Goal: Transaction & Acquisition: Purchase product/service

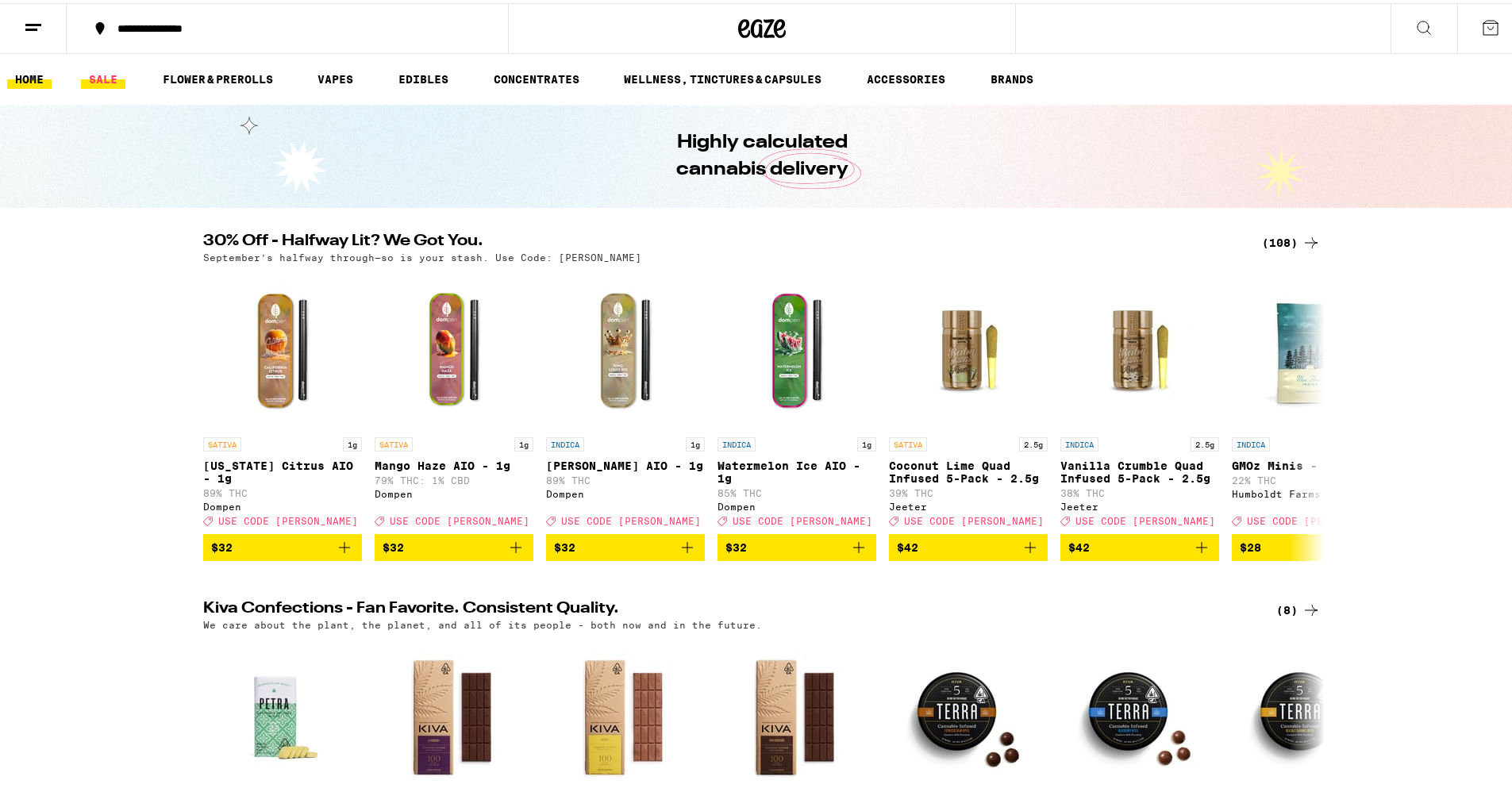
click at [105, 67] on link "SALE" at bounding box center [103, 76] width 44 height 19
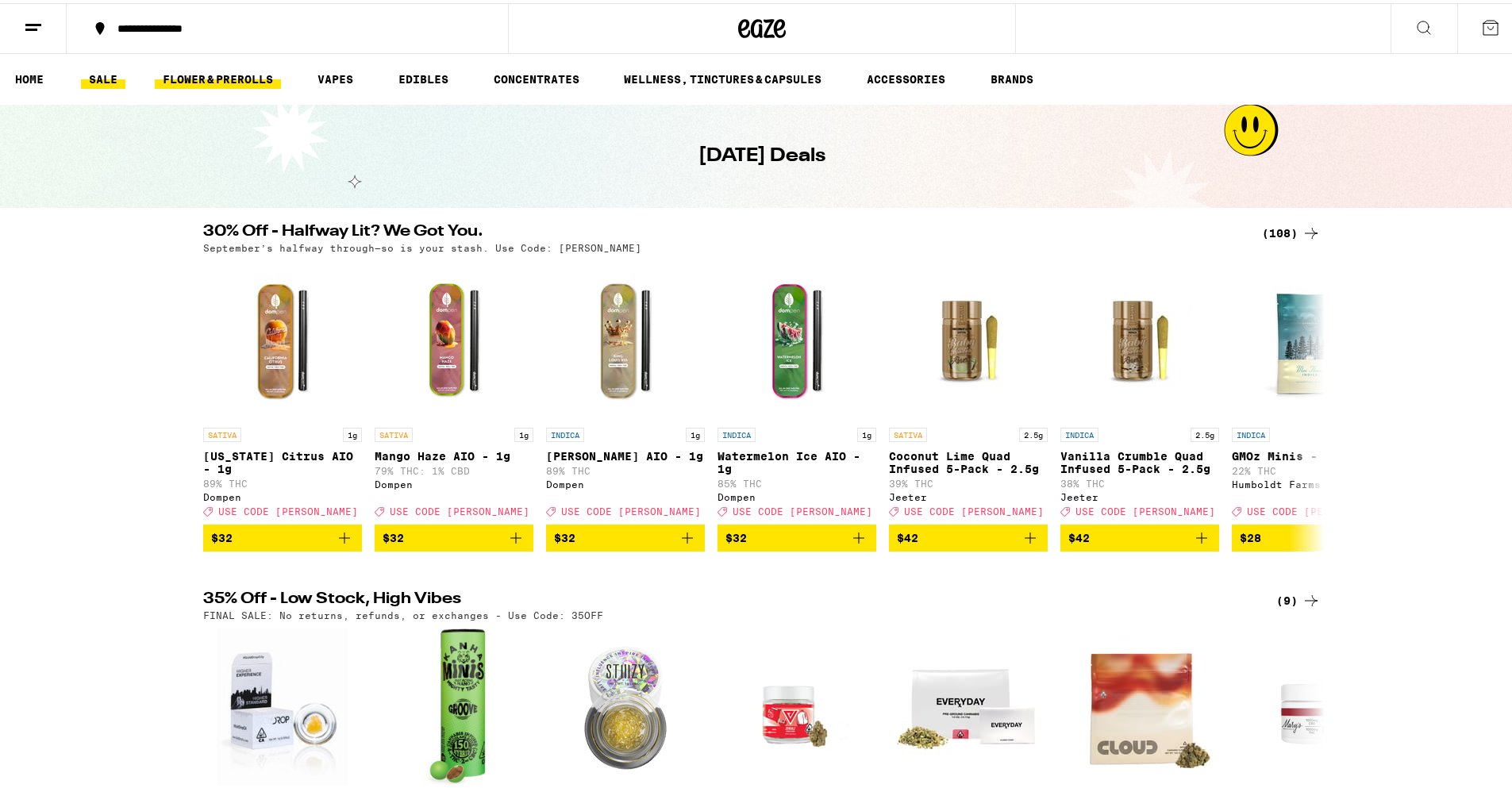
click at [254, 75] on link "FLOWER & PREROLLS" at bounding box center [217, 76] width 126 height 19
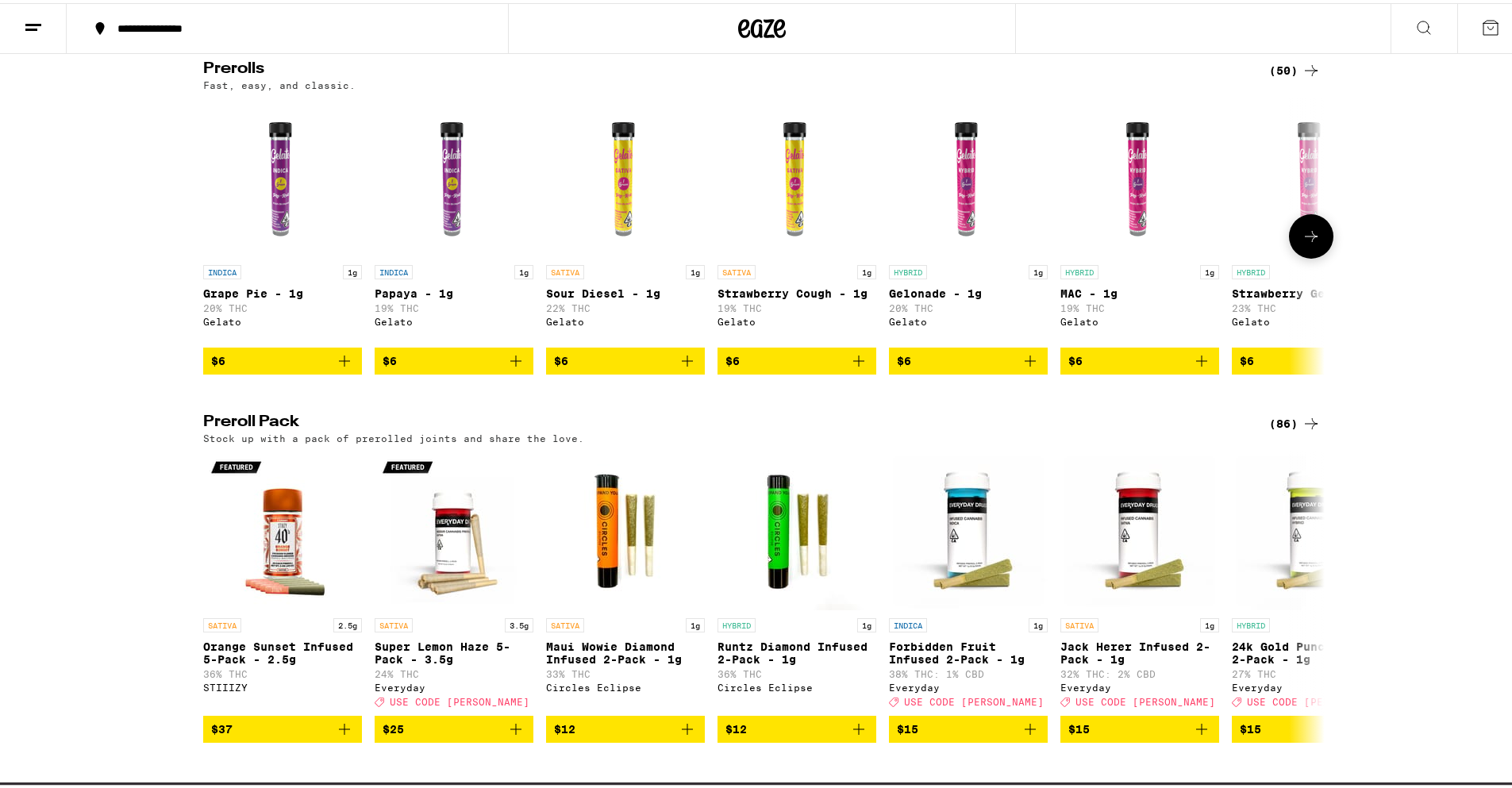
scroll to position [1112, 0]
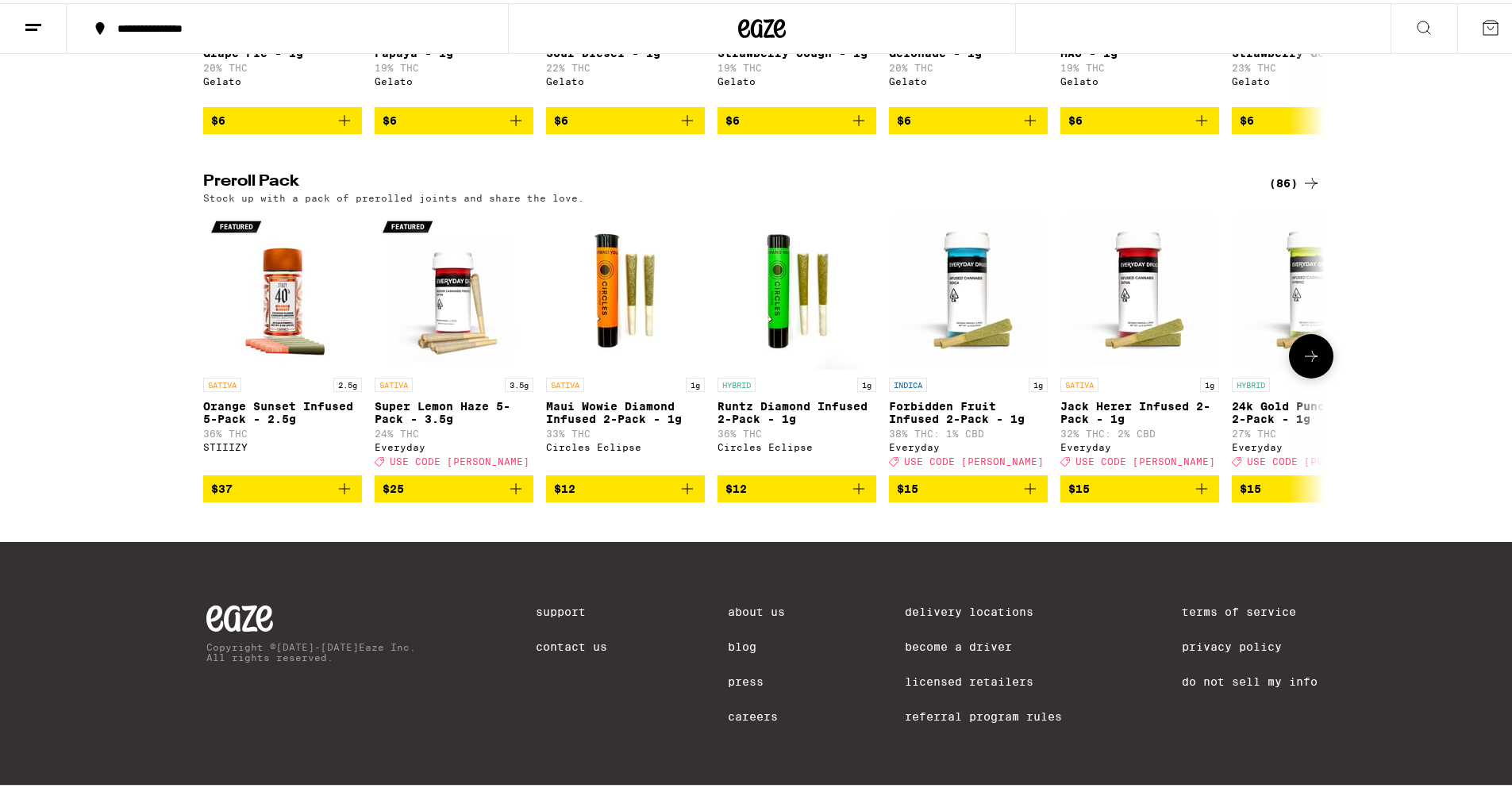
click at [1321, 376] on button at bounding box center [1311, 353] width 44 height 44
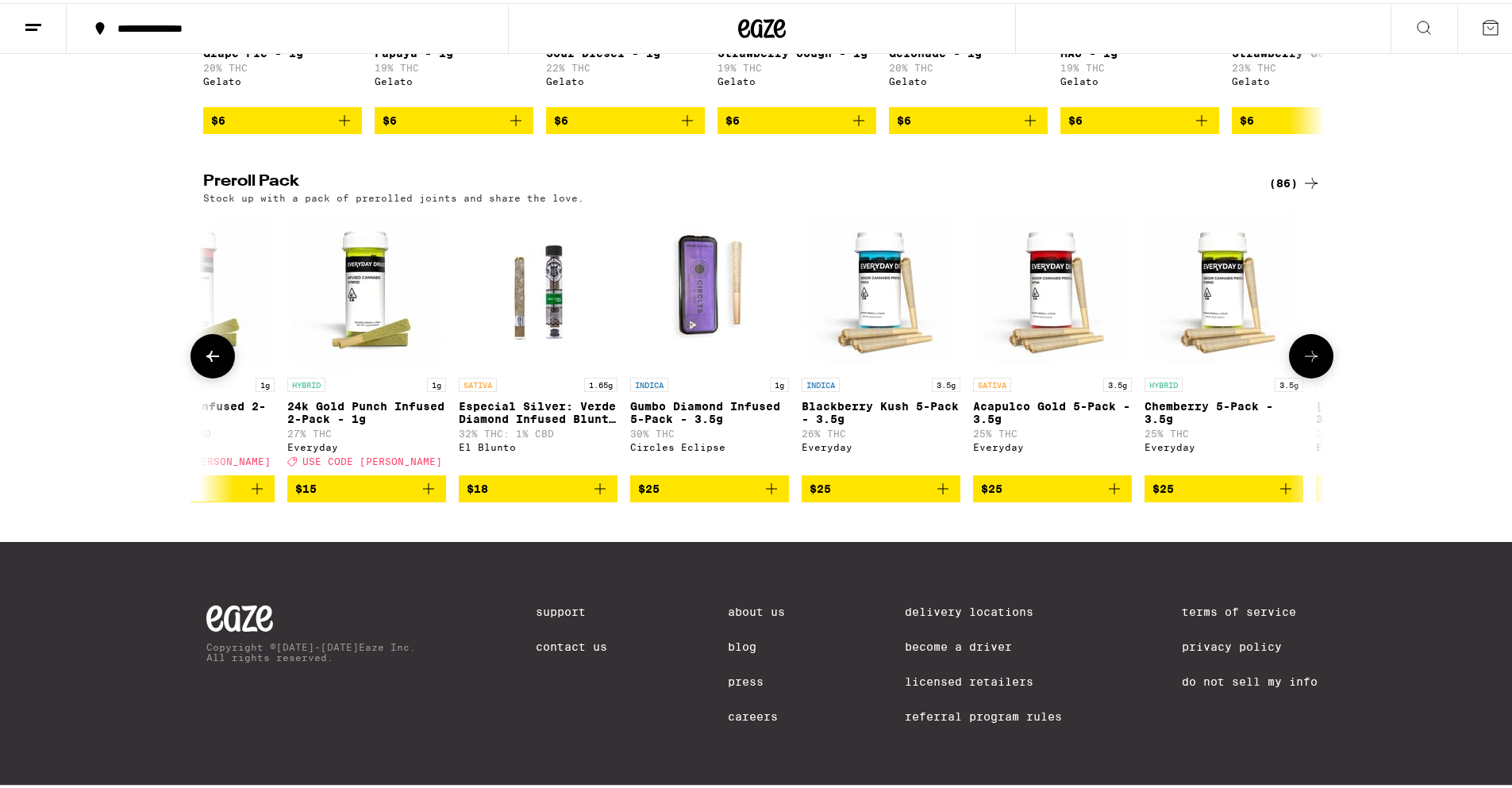
click at [1321, 376] on button at bounding box center [1311, 353] width 44 height 44
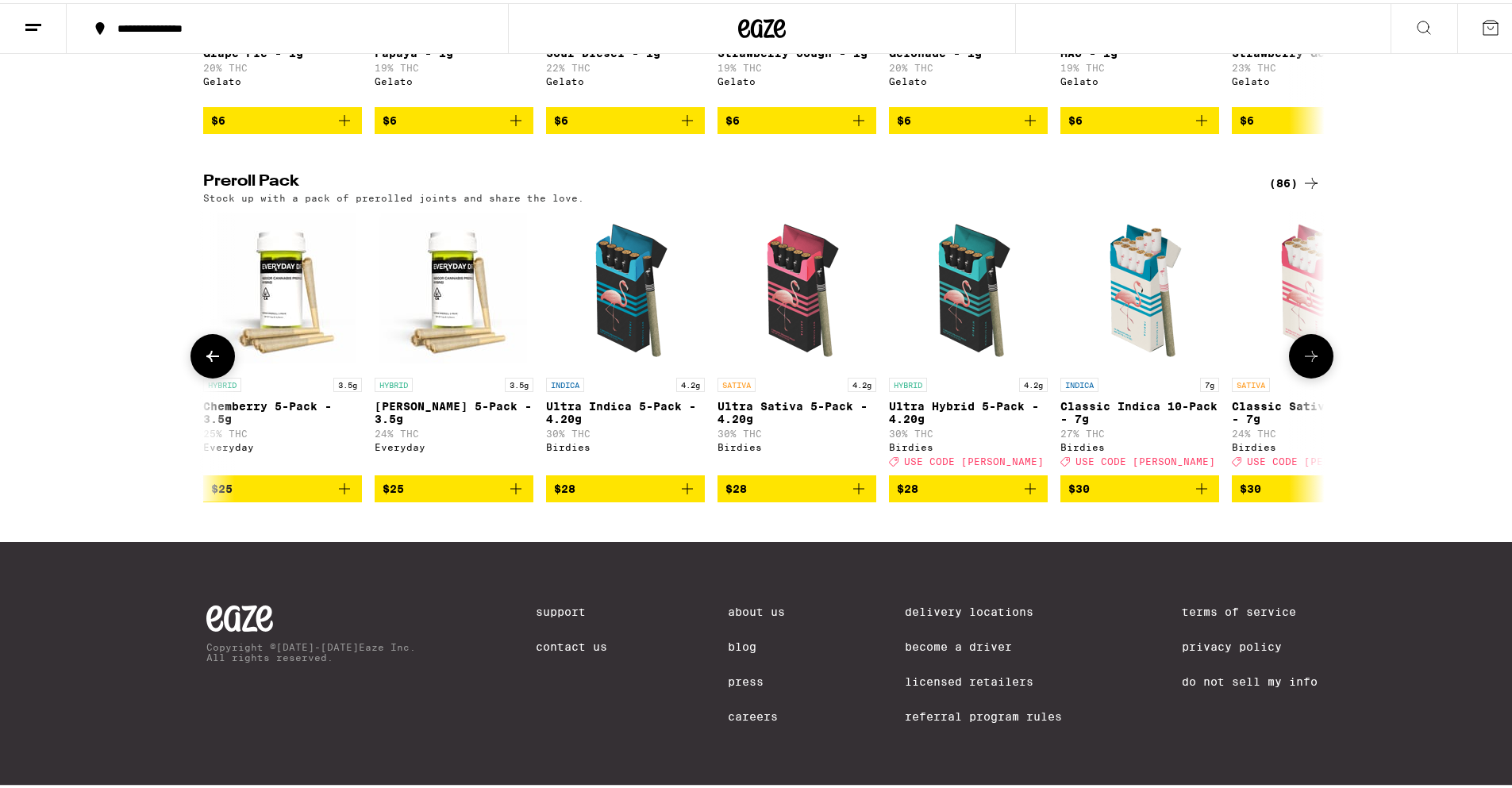
scroll to position [0, 1890]
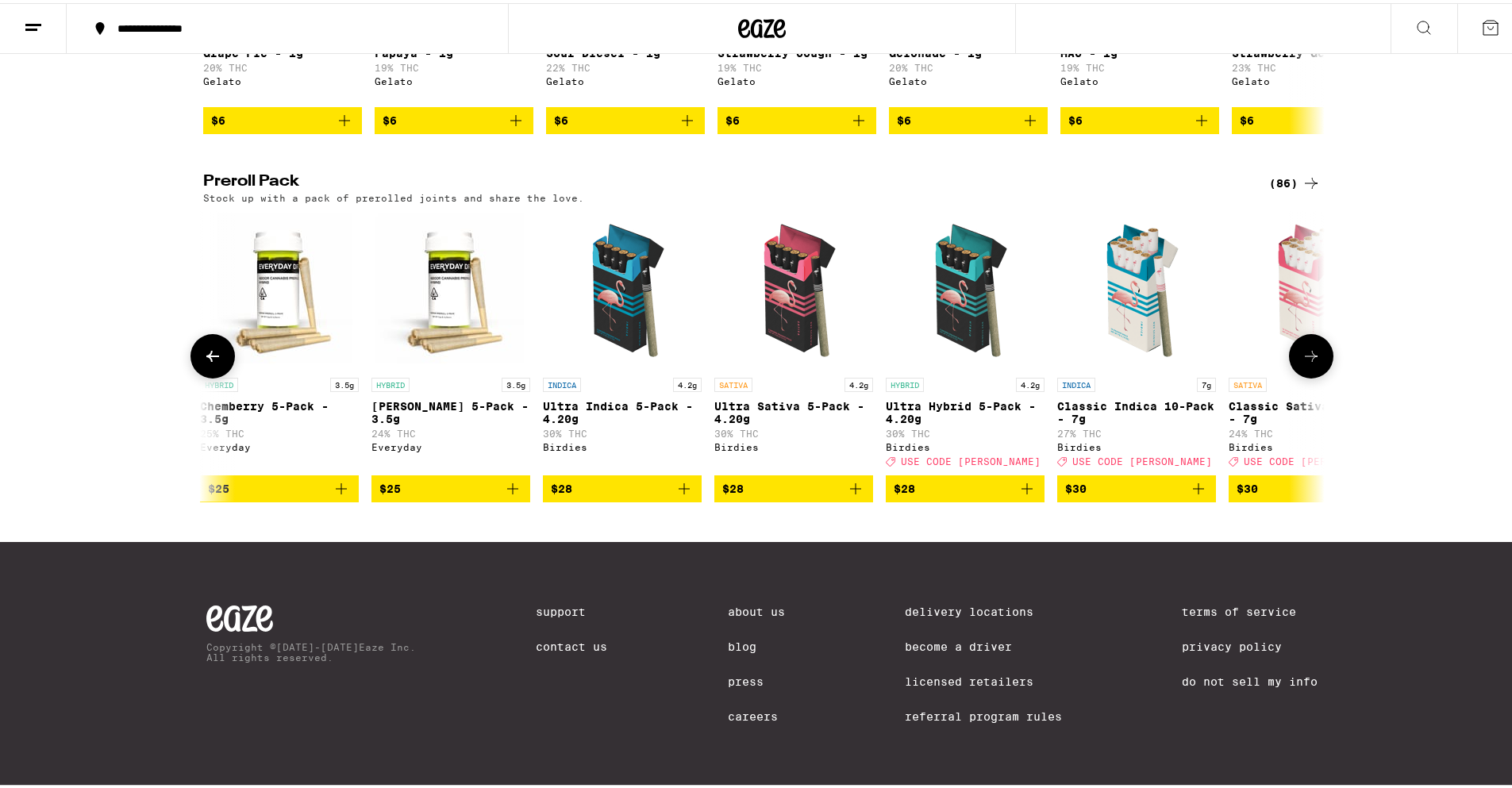
click at [1110, 495] on span "$30" at bounding box center [1137, 486] width 143 height 19
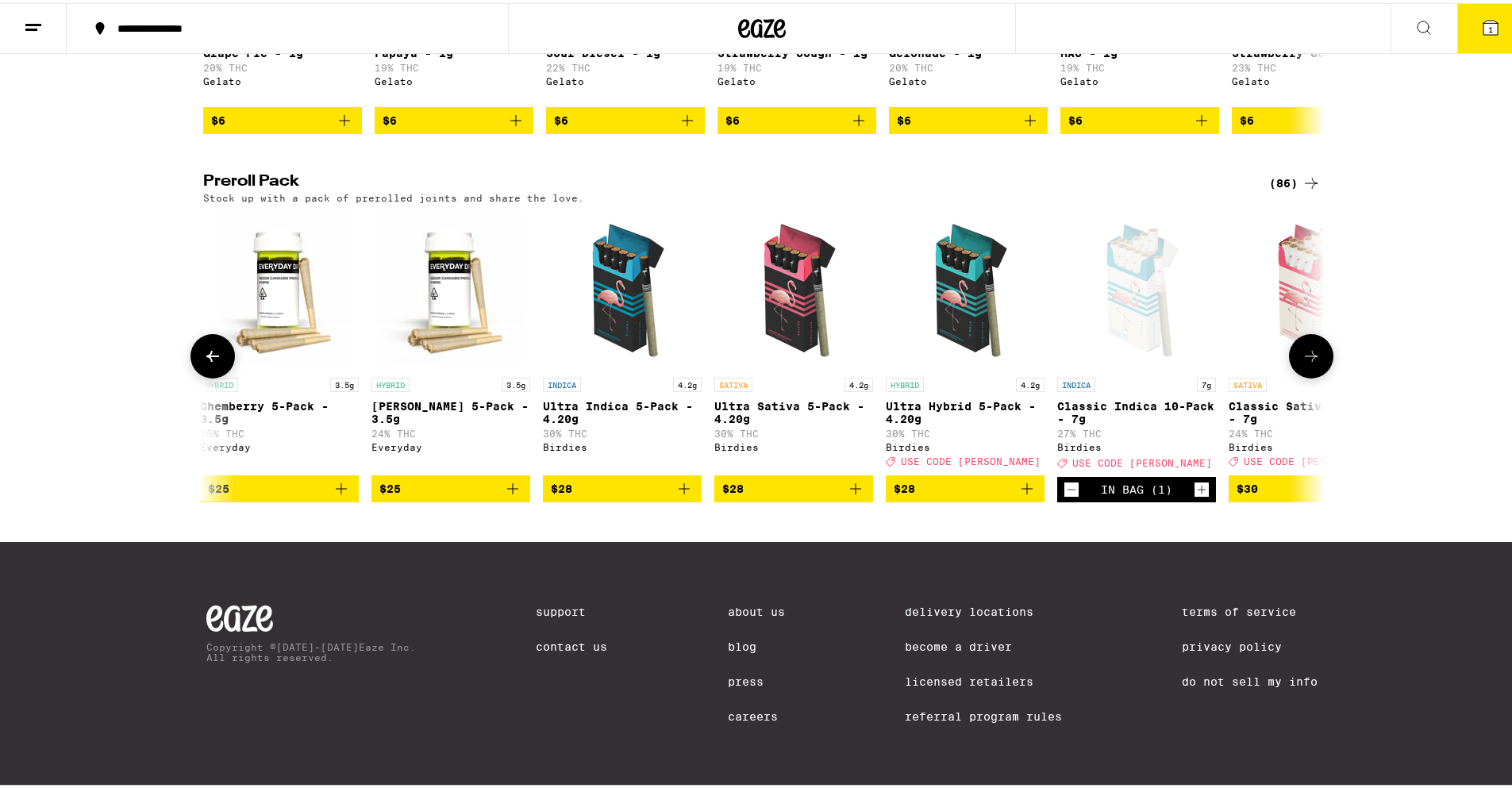
click at [1259, 495] on span "$30" at bounding box center [1309, 486] width 143 height 19
click at [1305, 362] on icon at bounding box center [1311, 353] width 19 height 19
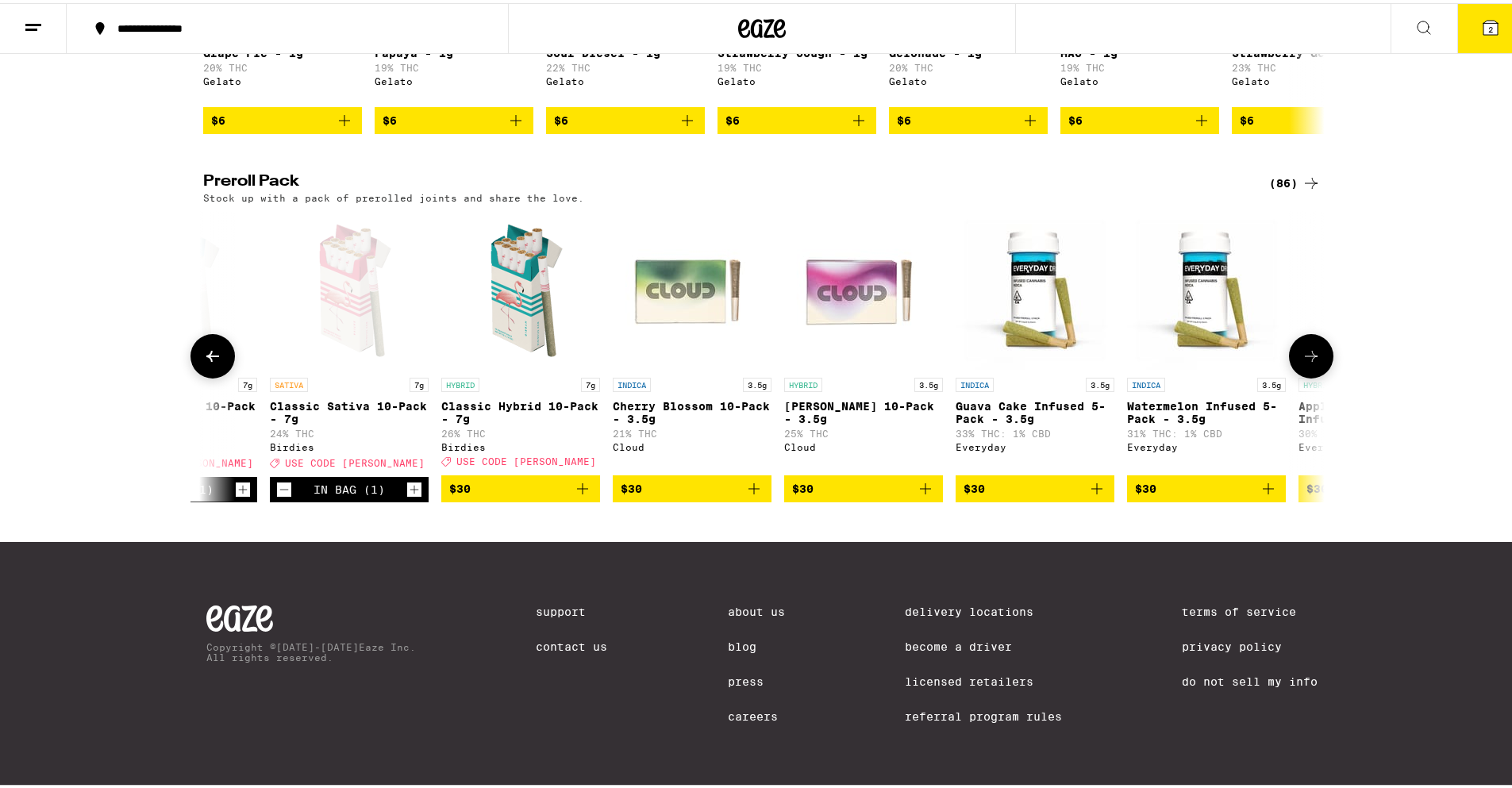
scroll to position [0, 2859]
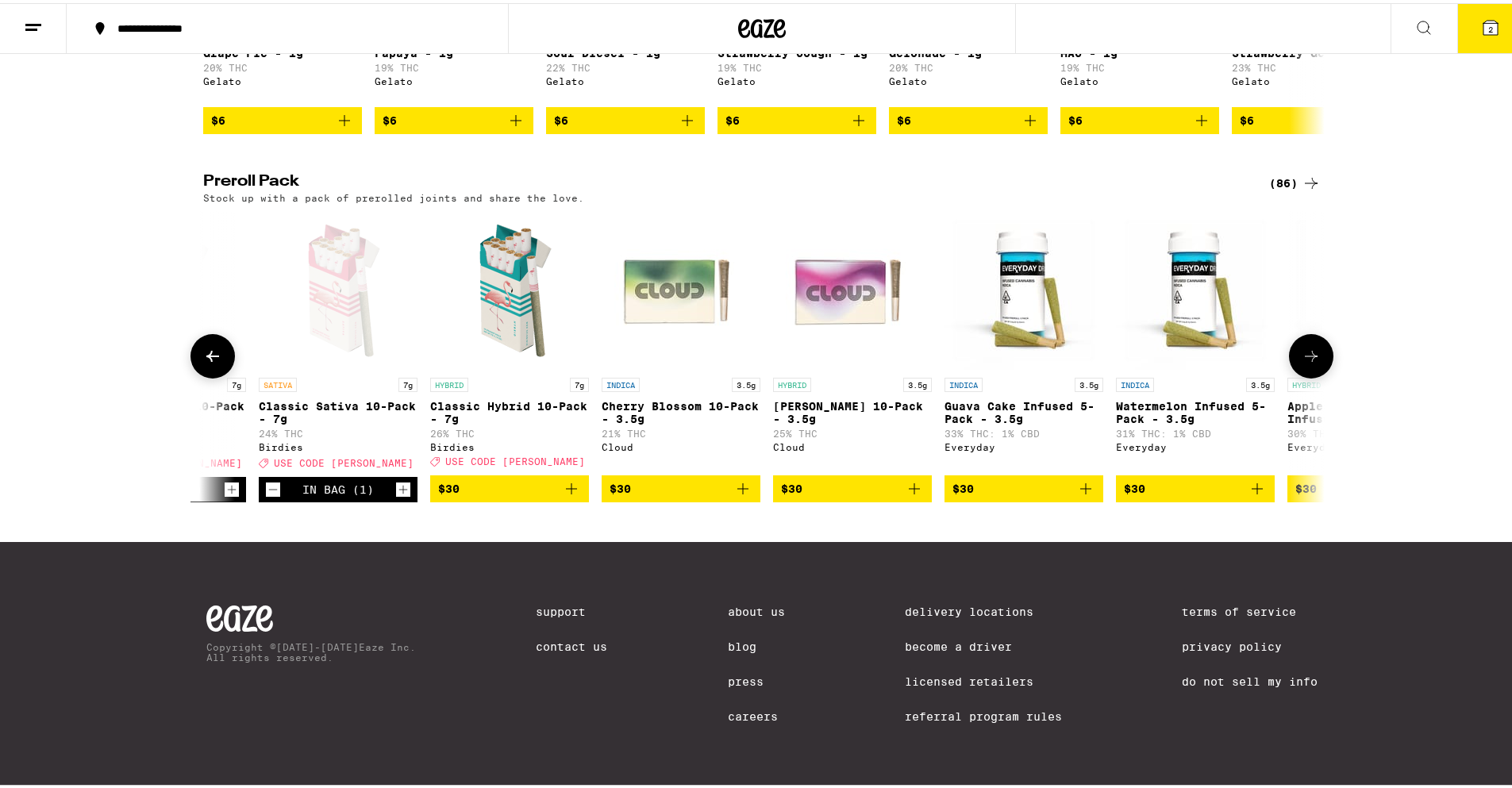
click at [489, 495] on span "$30" at bounding box center [509, 486] width 143 height 19
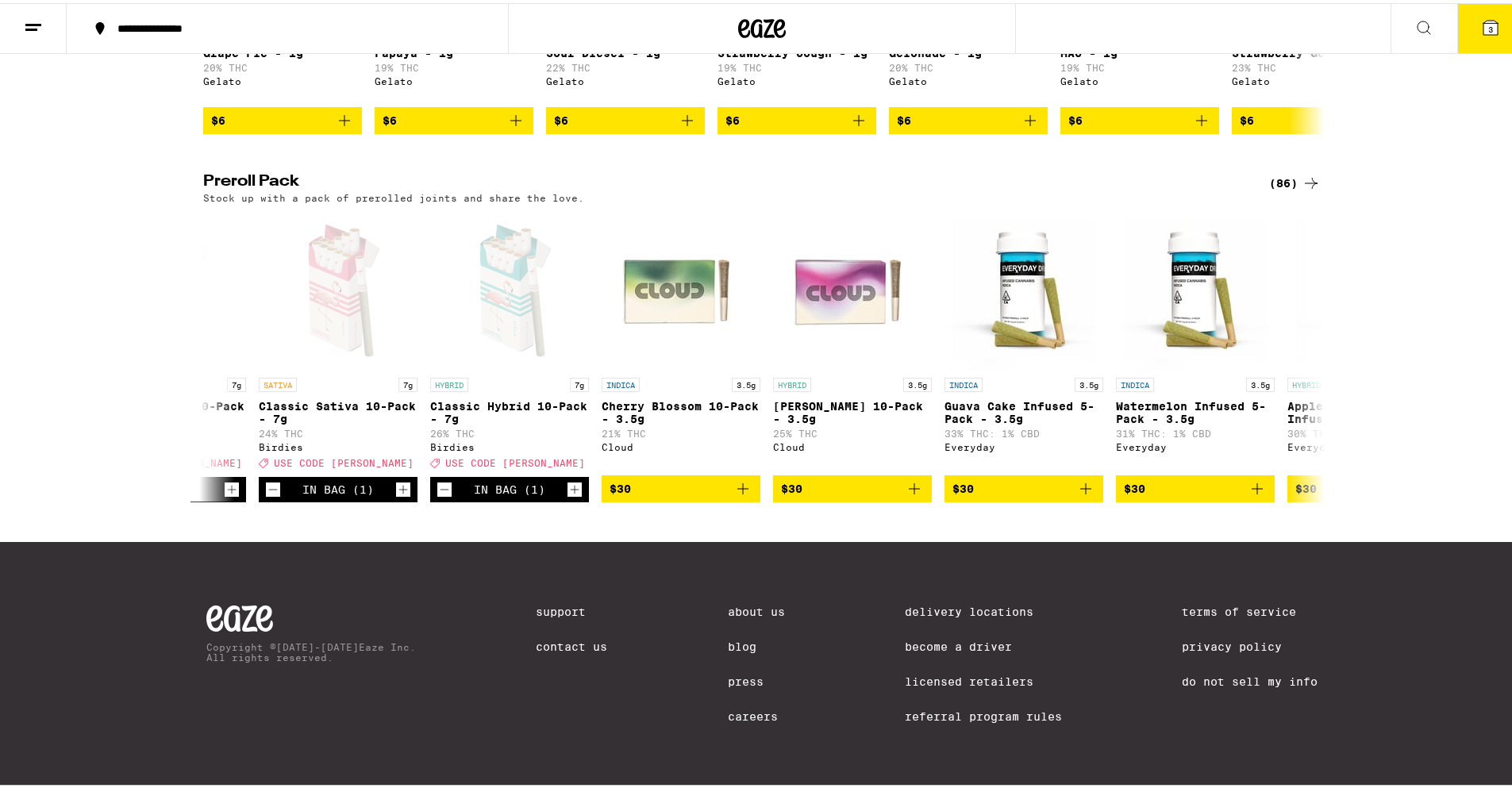
click at [1488, 25] on button "3" at bounding box center [1490, 25] width 67 height 49
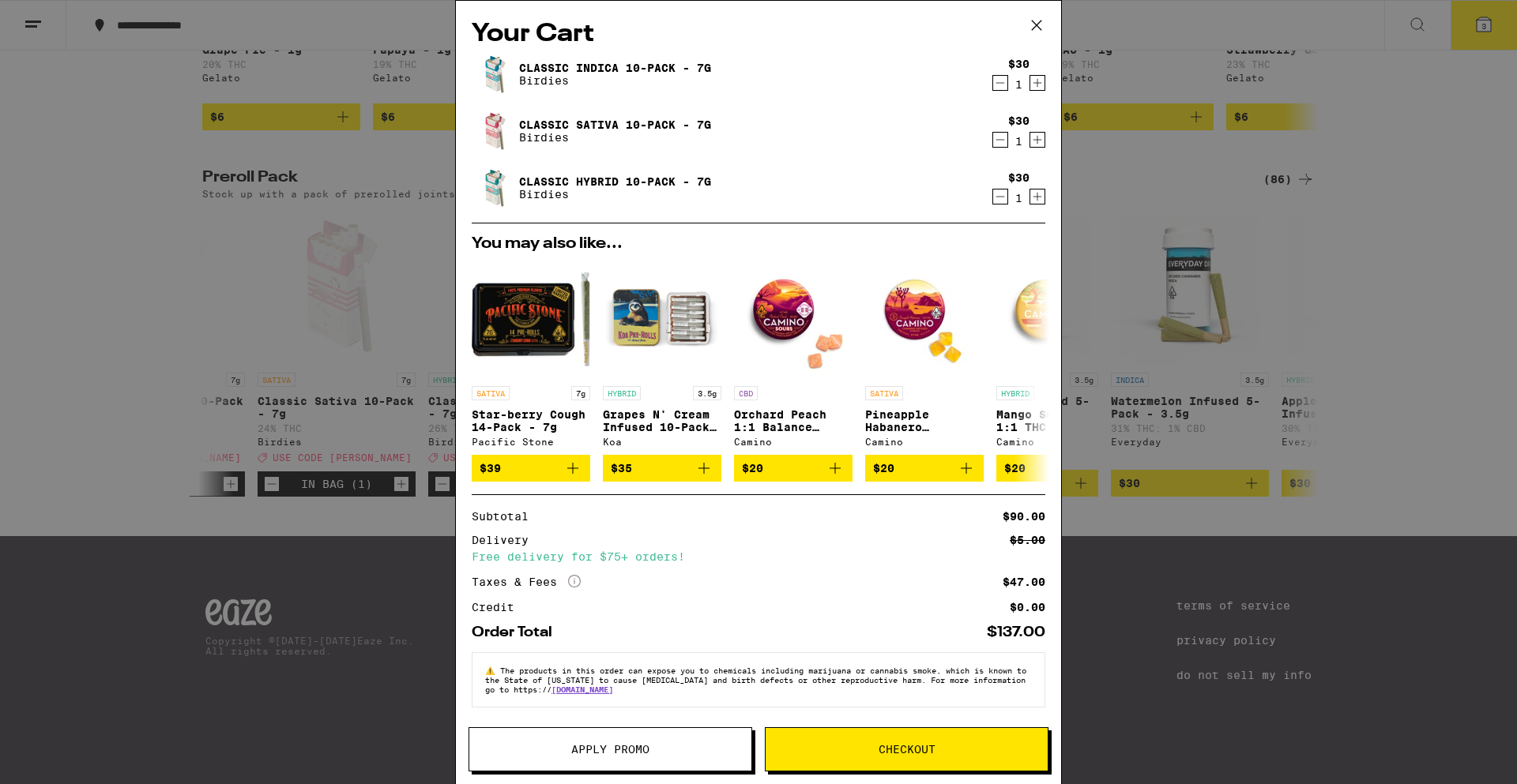
click at [714, 741] on button "Apply Promo" at bounding box center [610, 749] width 284 height 44
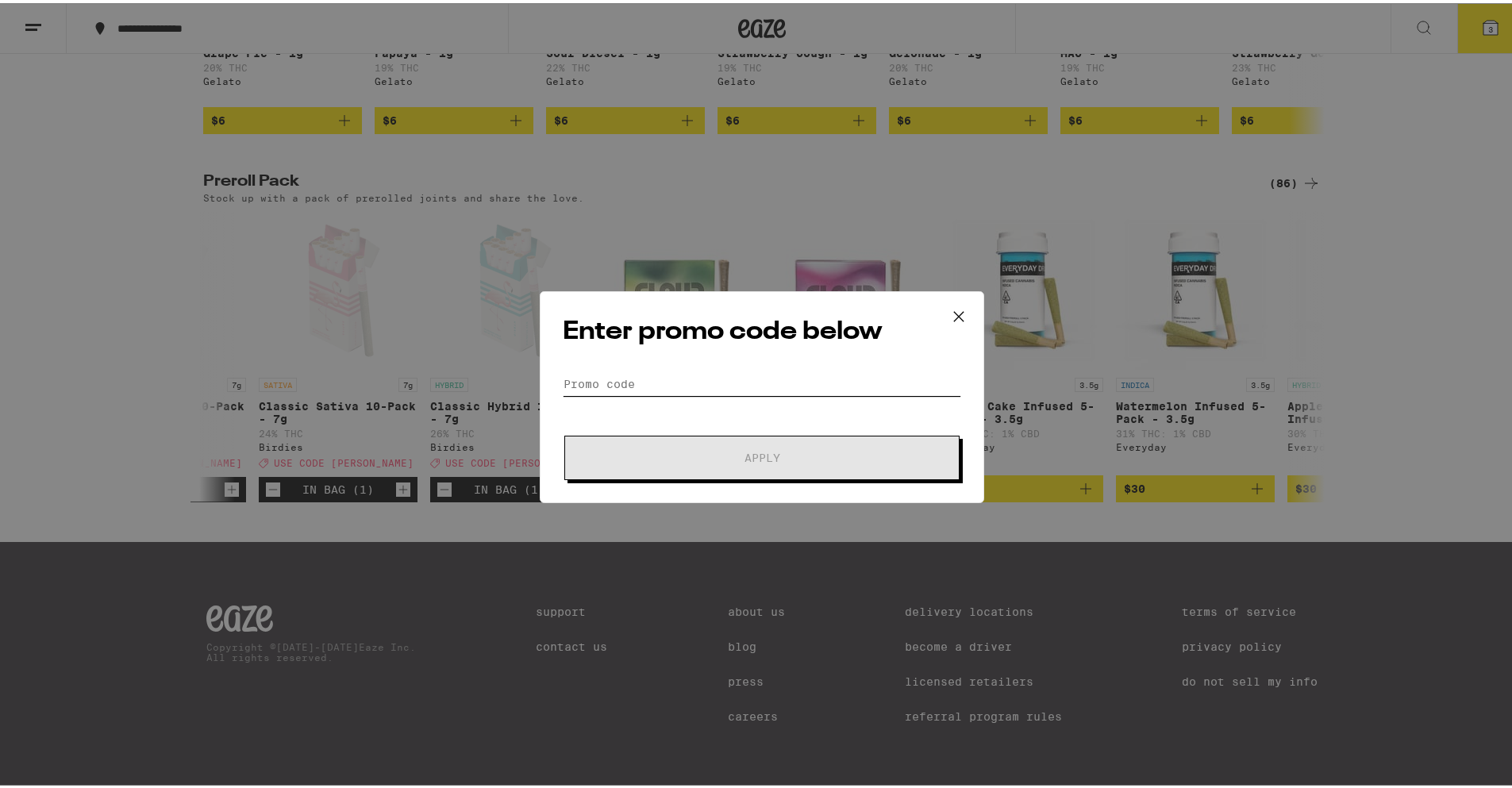
click at [796, 378] on input "Promo Code" at bounding box center [762, 380] width 398 height 24
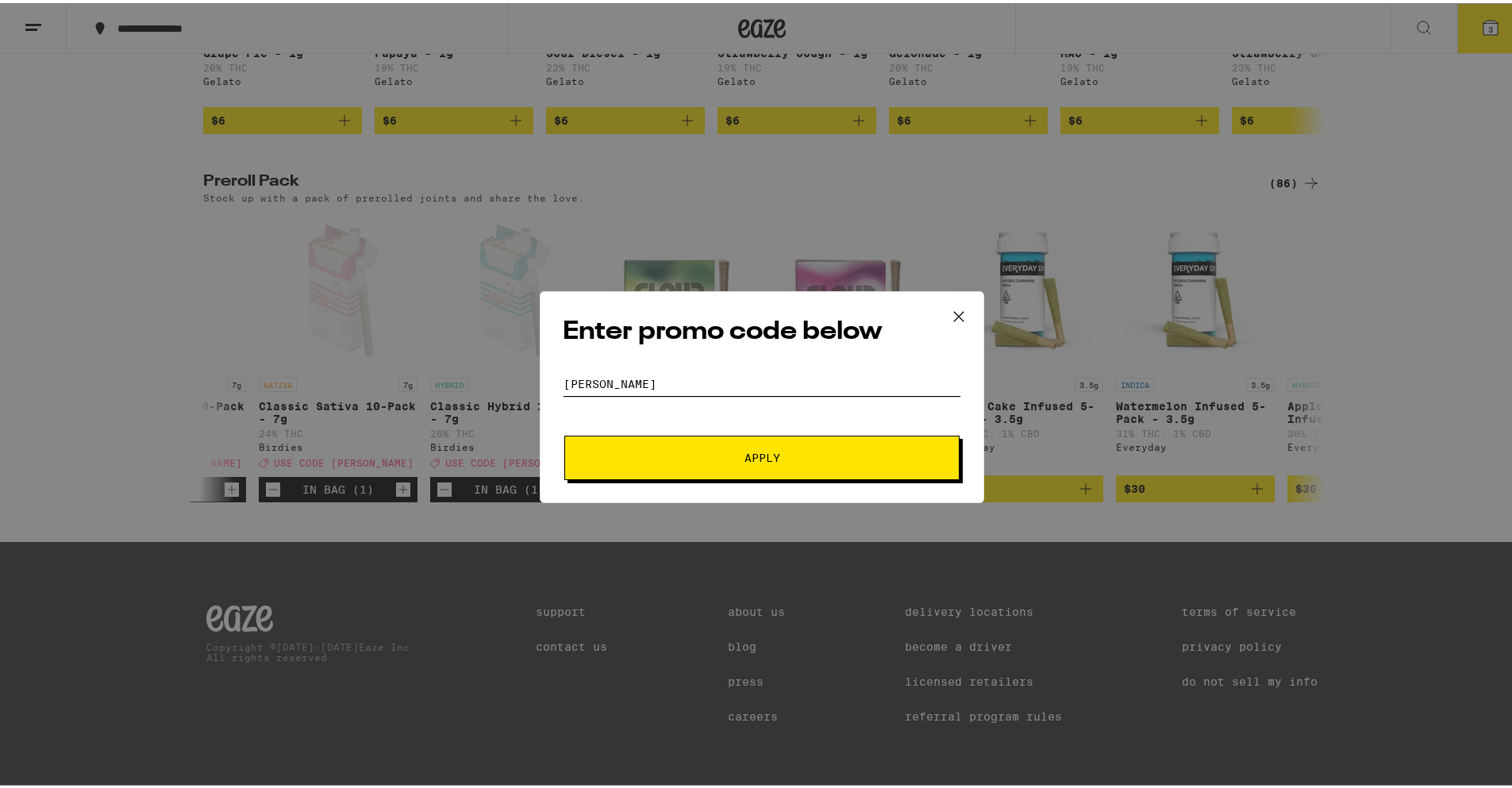
type input "[PERSON_NAME]"
click at [753, 449] on span "Apply" at bounding box center [763, 455] width 36 height 11
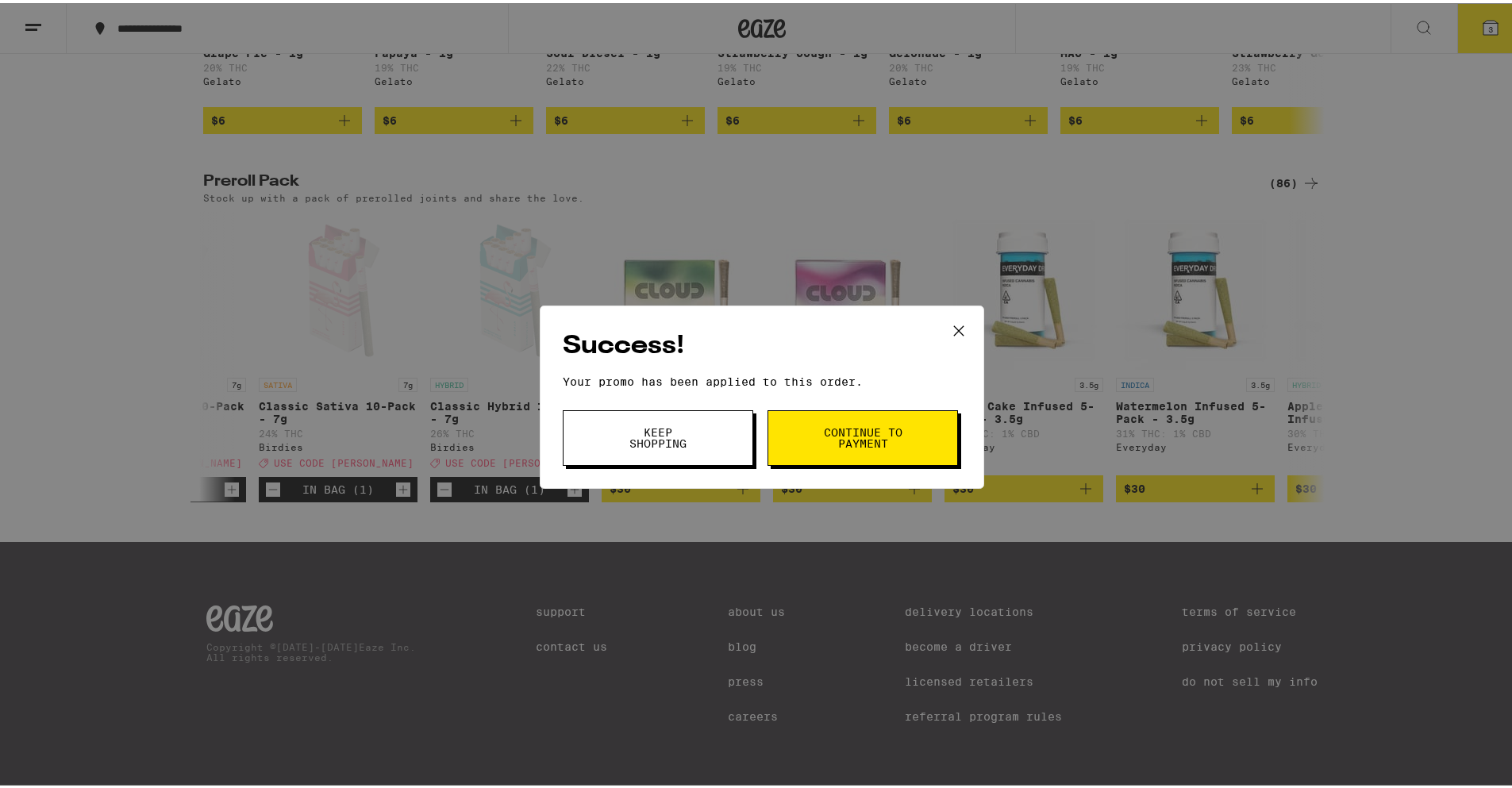
click at [804, 423] on button "Continue to payment" at bounding box center [862, 435] width 190 height 56
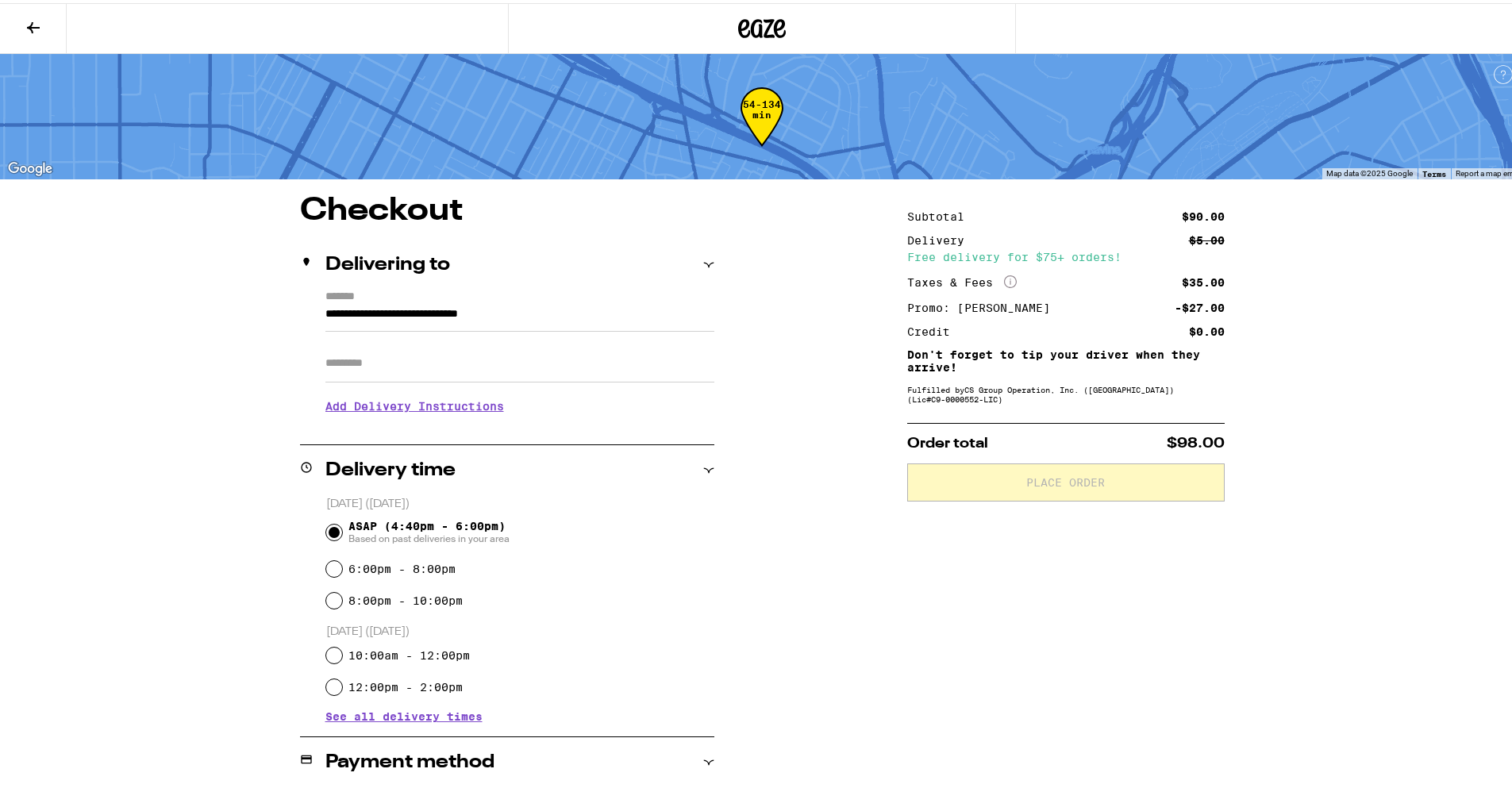
click at [1299, 500] on div "**********" at bounding box center [762, 667] width 1143 height 951
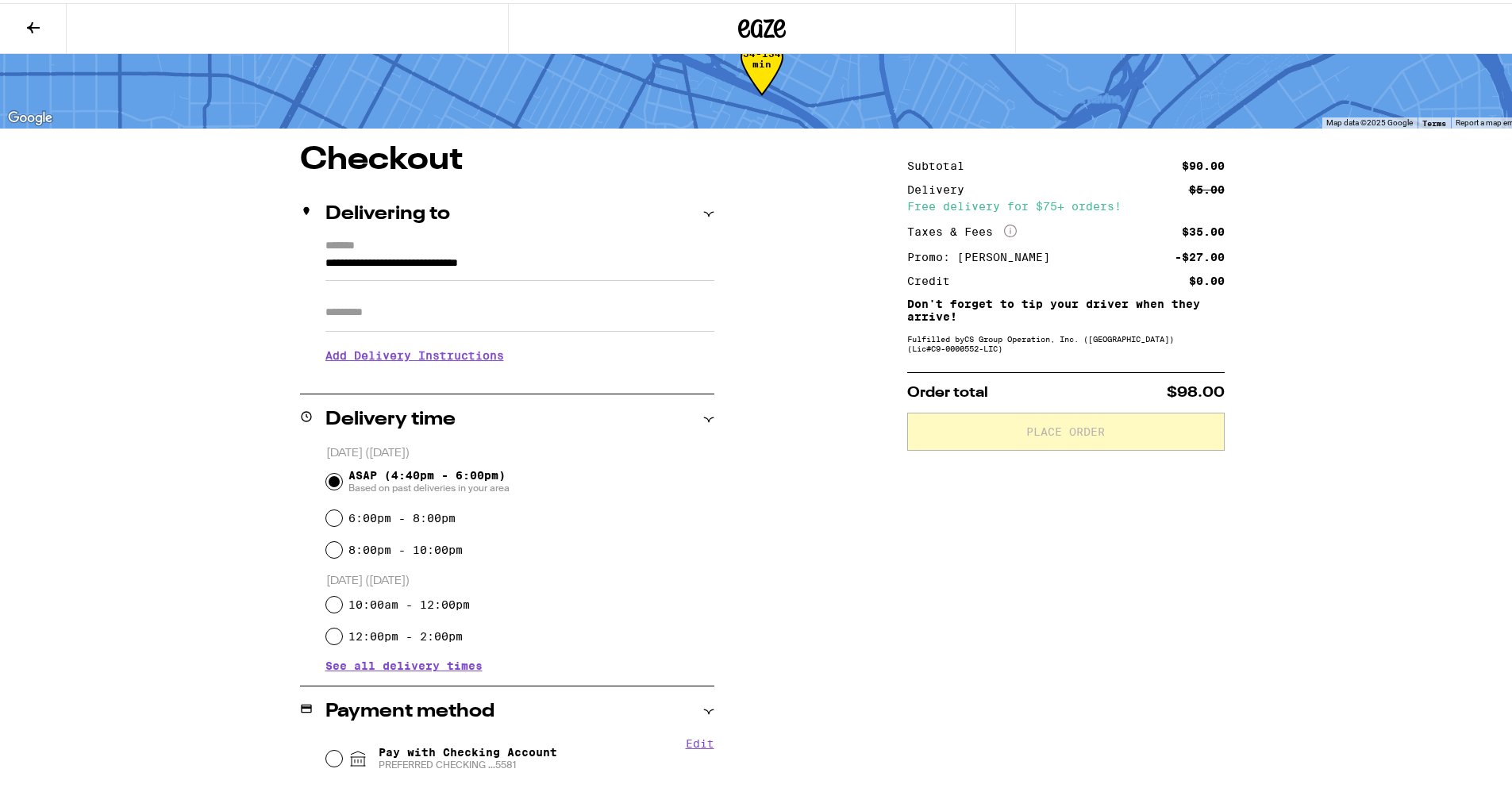
scroll to position [317, 0]
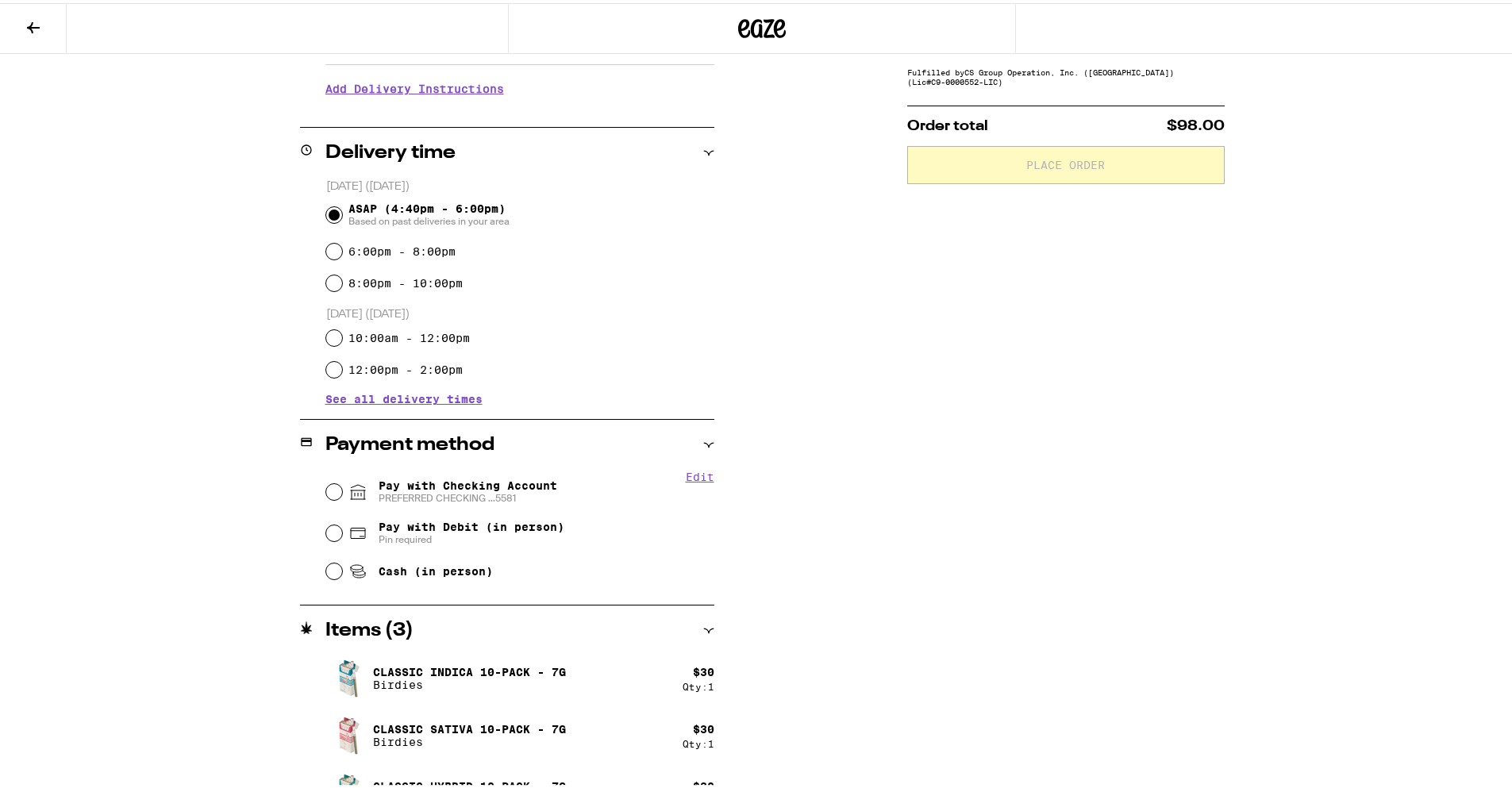
click at [438, 489] on span "Pay with Checking Account PREFERRED CHECKING ...5581" at bounding box center [468, 489] width 179 height 25
click at [342, 489] on input "Pay with Checking Account PREFERRED CHECKING ...5581" at bounding box center [334, 489] width 16 height 16
radio input "true"
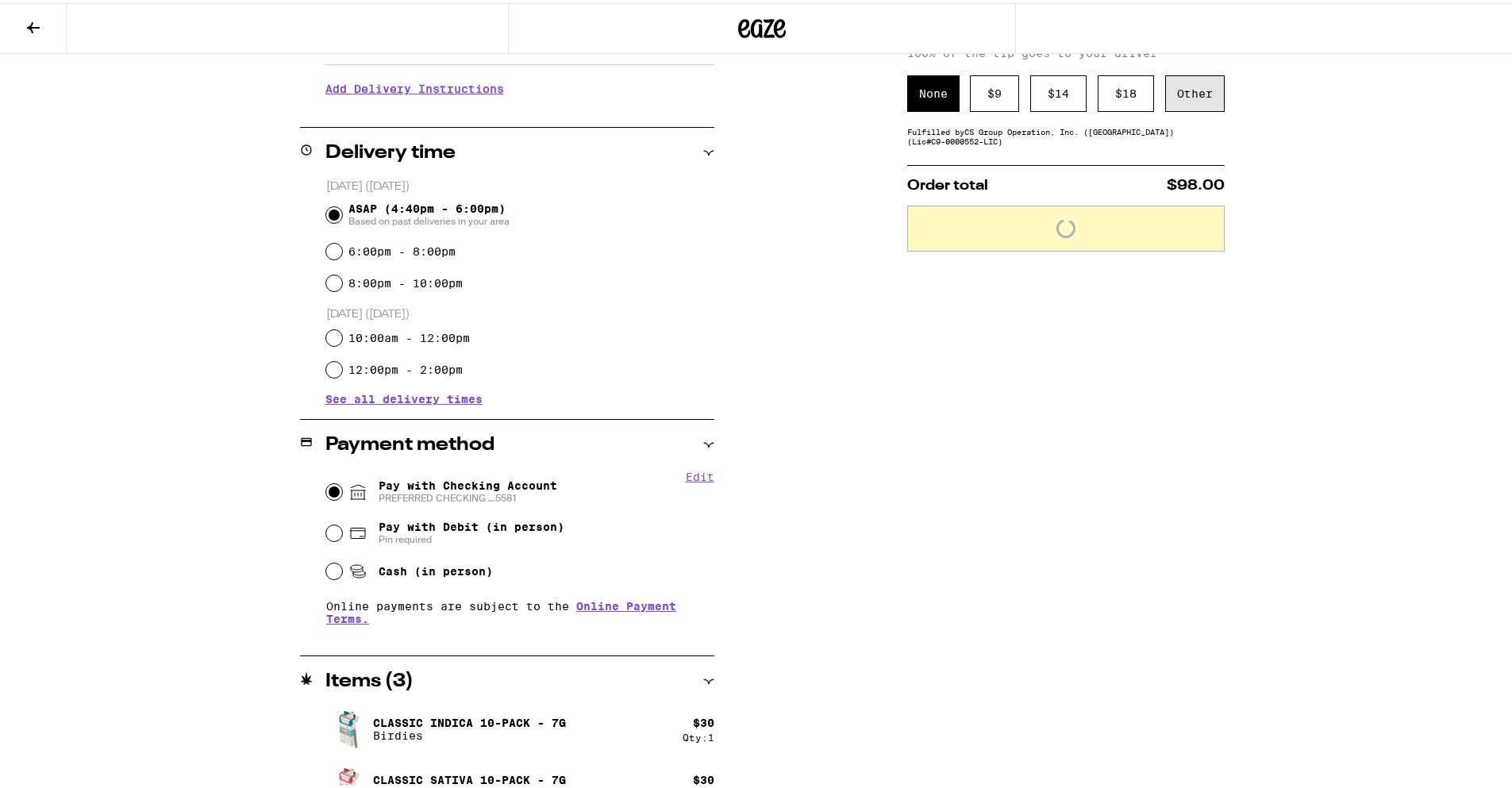
click at [1178, 100] on div "Other" at bounding box center [1195, 90] width 59 height 37
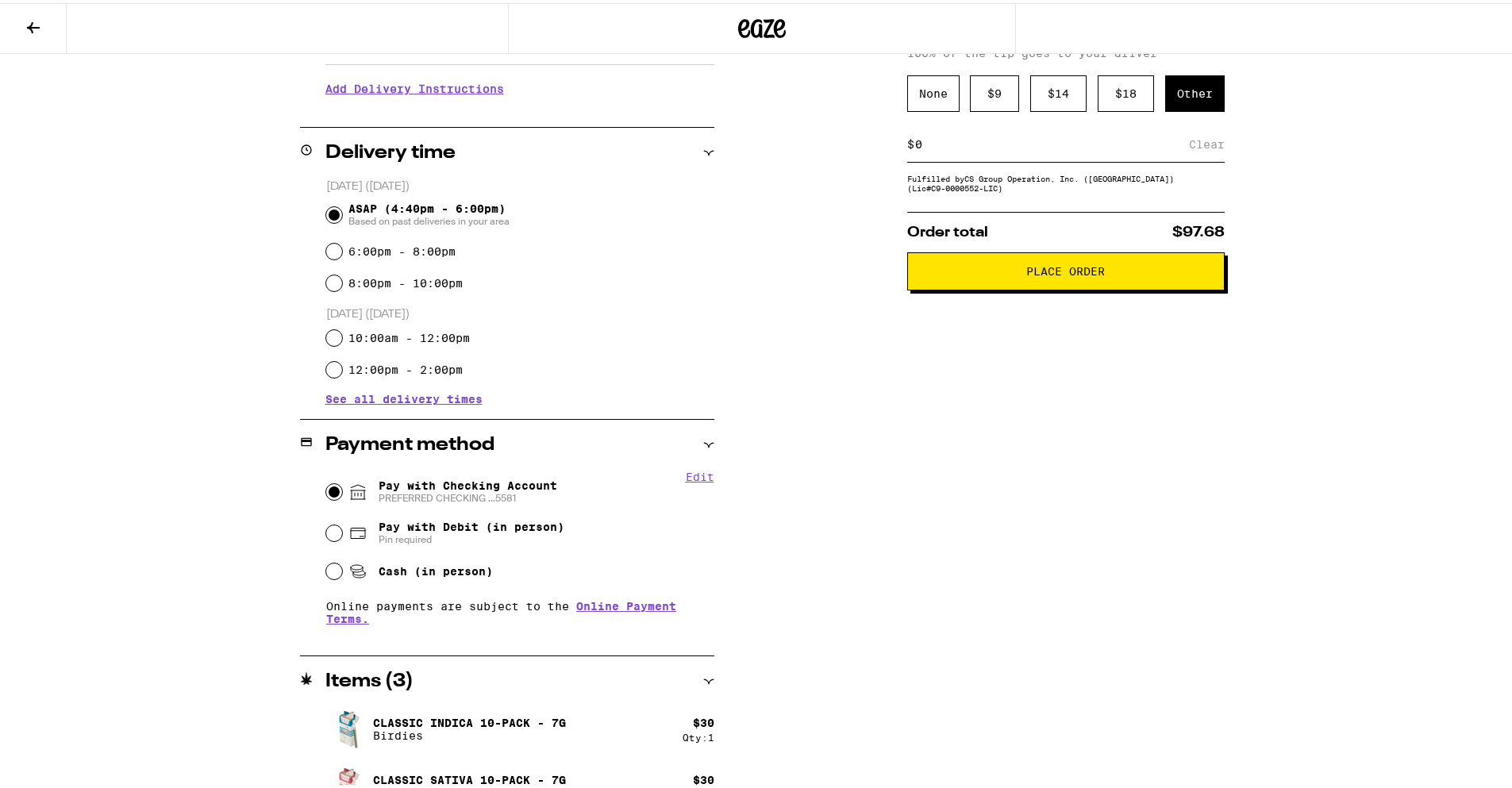
click at [1088, 149] on input at bounding box center [1052, 141] width 275 height 14
type input "5"
click at [1272, 291] on div "**********" at bounding box center [762, 376] width 1143 height 1002
click at [1175, 274] on span "Place Order" at bounding box center [1066, 268] width 291 height 11
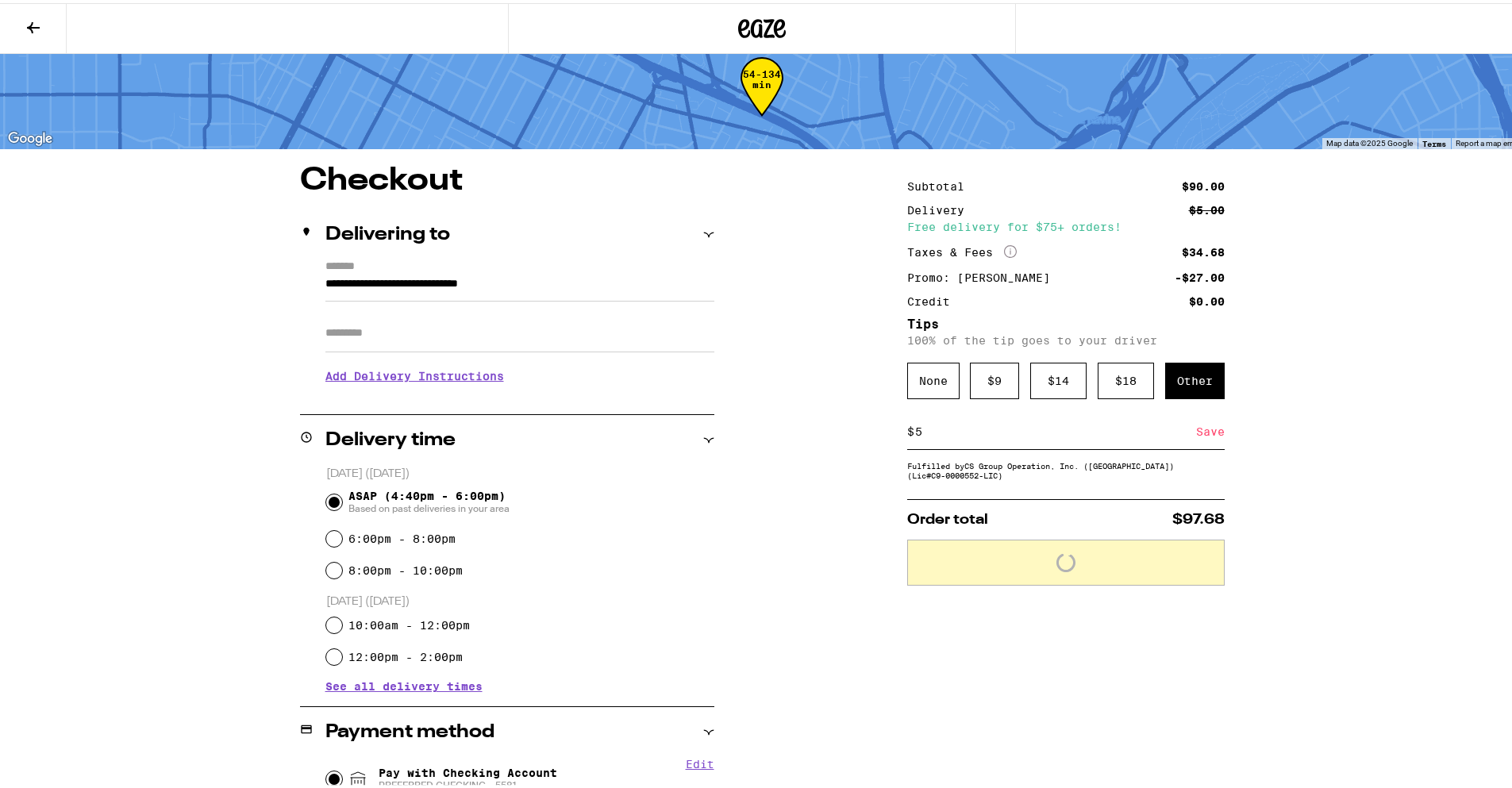
scroll to position [0, 0]
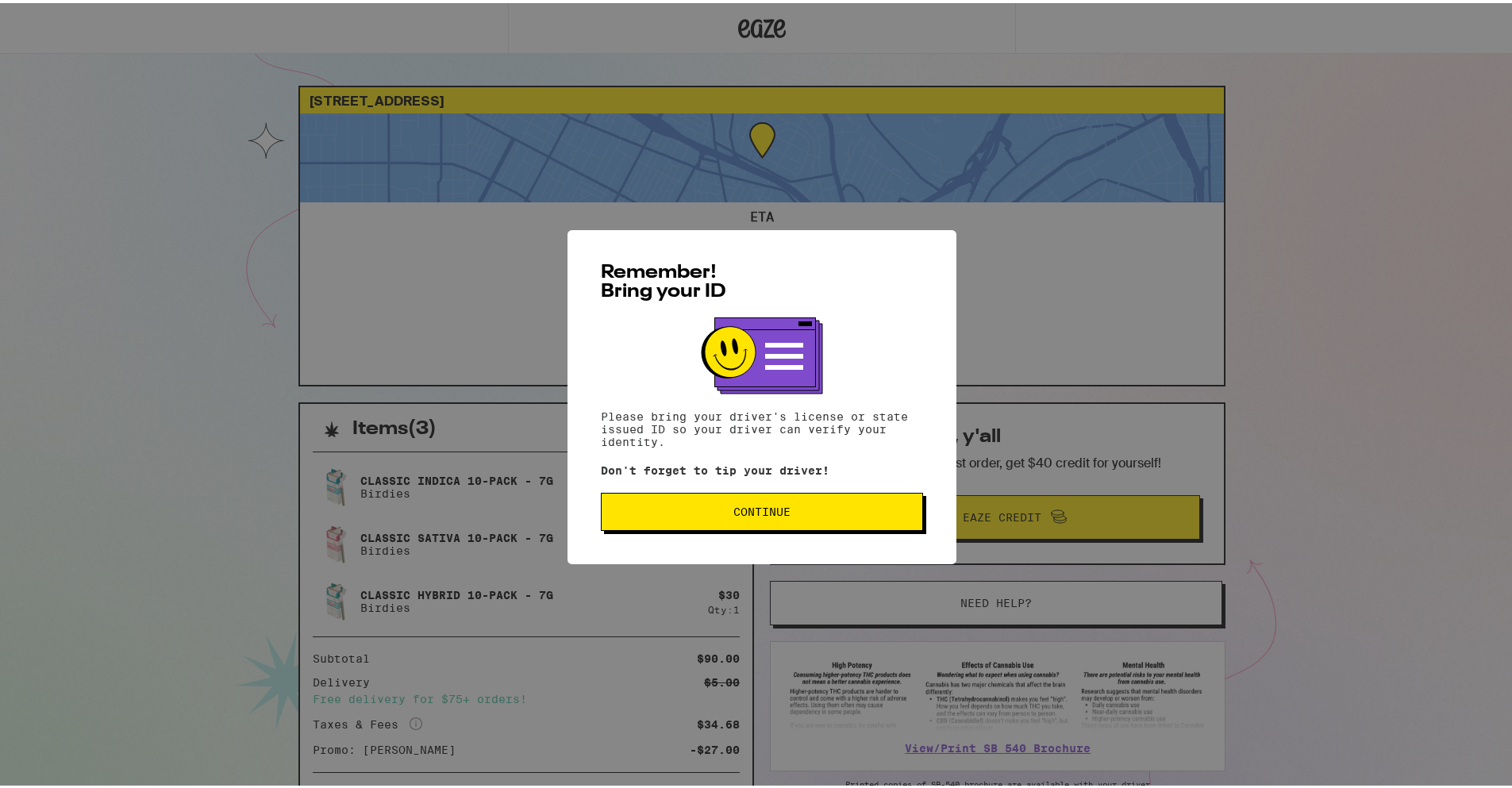
click at [773, 508] on span "Continue" at bounding box center [762, 509] width 57 height 11
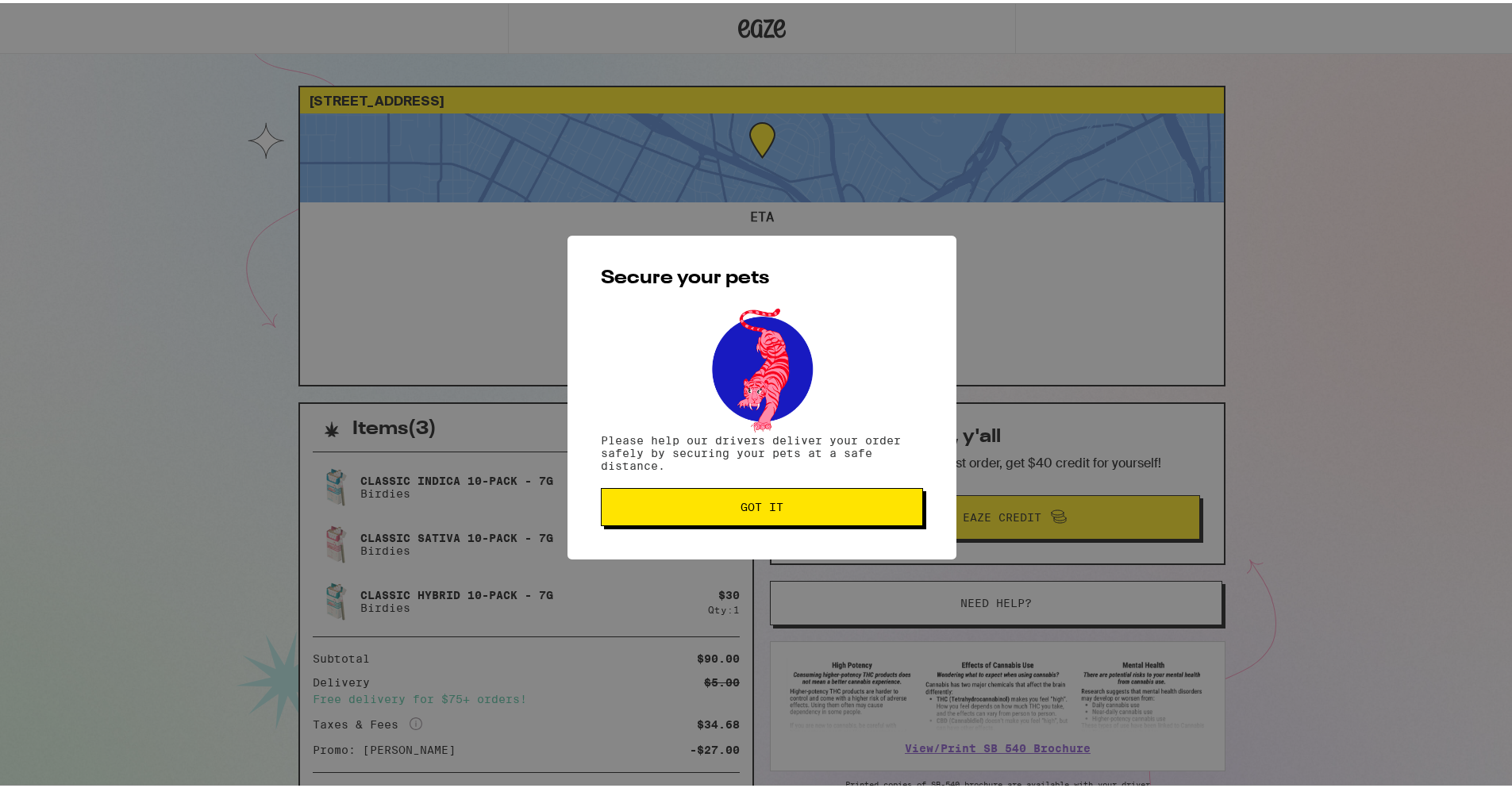
click at [778, 528] on div "Secure your pets Please help our drivers deliver your order safely by securing …" at bounding box center [762, 394] width 389 height 324
click at [782, 507] on span "Got it" at bounding box center [763, 505] width 296 height 11
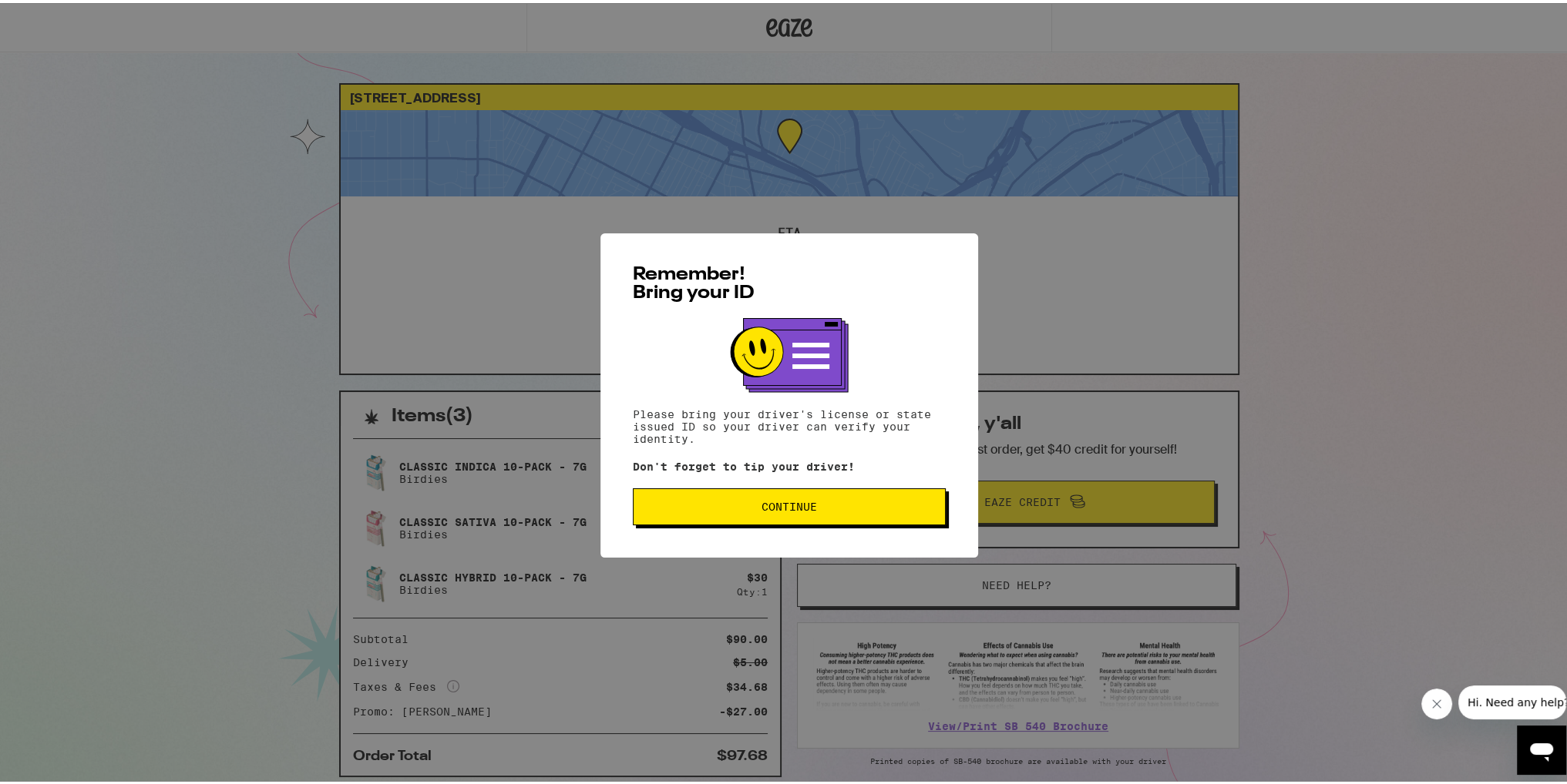
click at [775, 504] on span "Continue" at bounding box center [789, 504] width 56 height 11
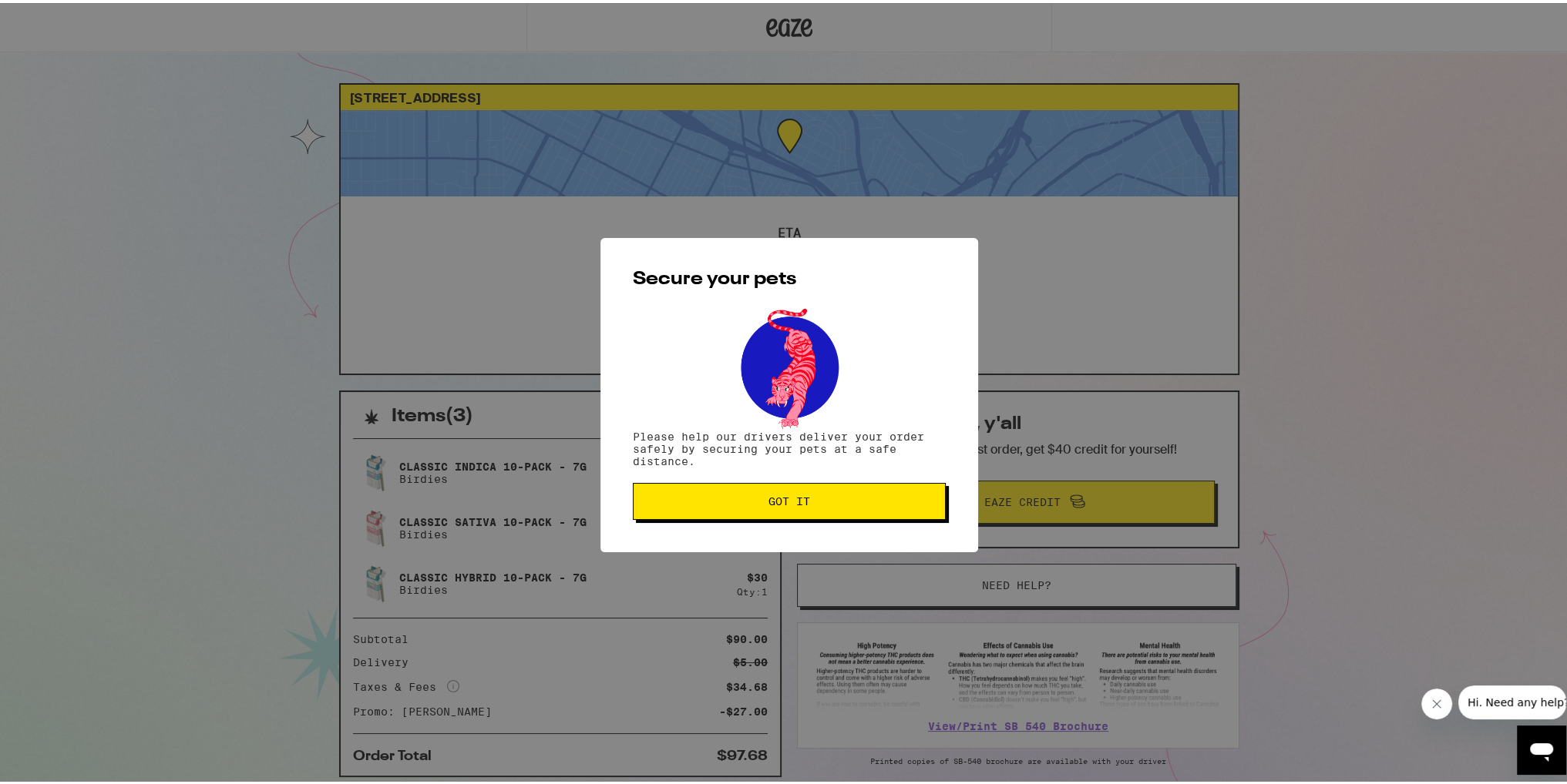
click at [762, 490] on button "Got it" at bounding box center [789, 498] width 313 height 37
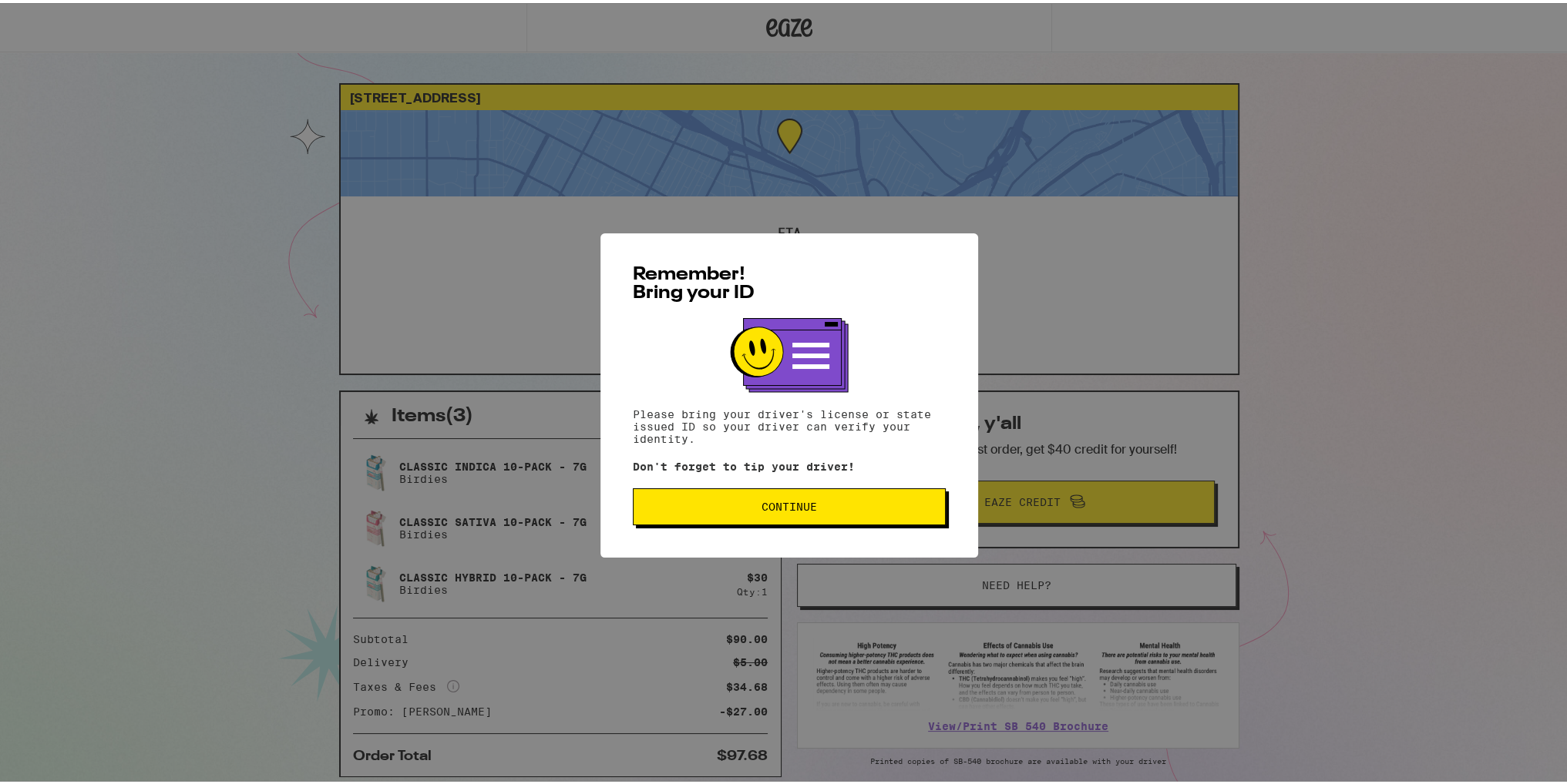
click at [896, 496] on button "Continue" at bounding box center [789, 503] width 313 height 37
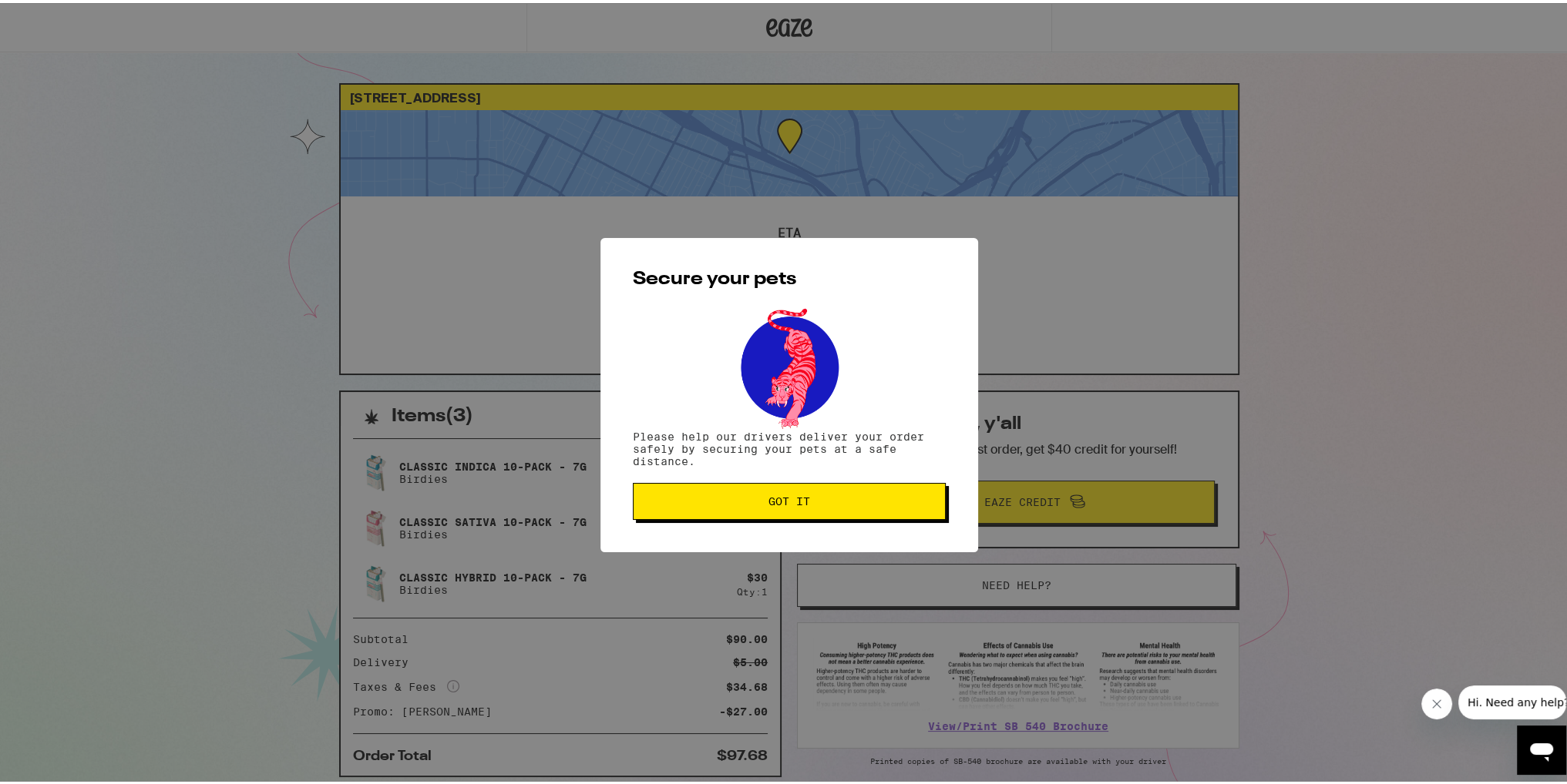
click at [886, 503] on span "Got it" at bounding box center [790, 499] width 287 height 11
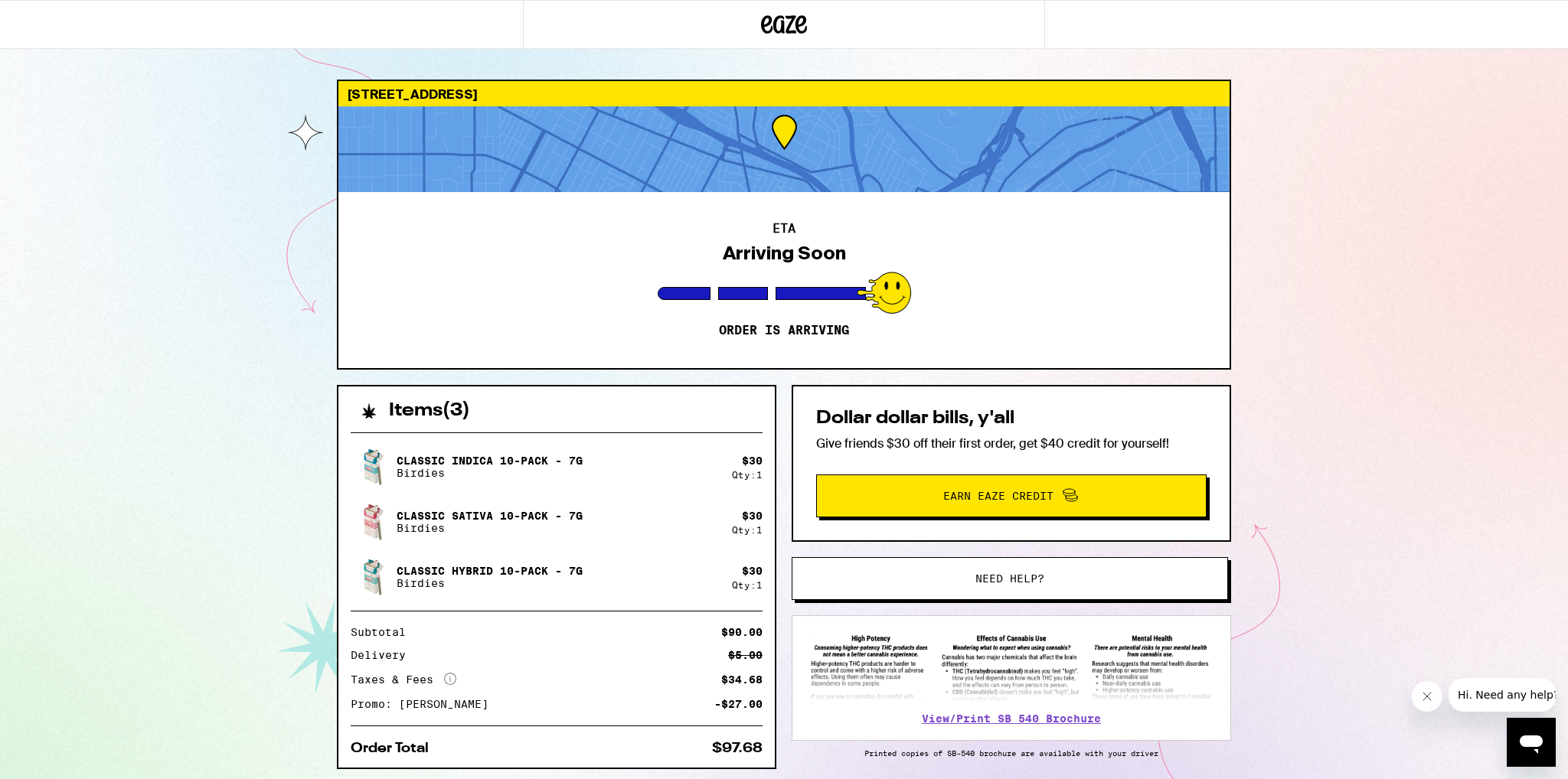
click at [991, 341] on div "ETA Arriving Soon Order is arriving" at bounding box center [784, 281] width 892 height 176
click at [747, 325] on p "Order is arriving" at bounding box center [784, 330] width 130 height 15
